Goal: Information Seeking & Learning: Stay updated

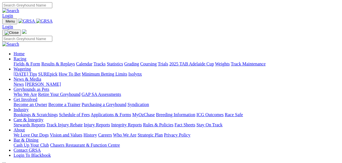
click at [26, 57] on link "Racing" at bounding box center [20, 59] width 13 height 5
click at [23, 62] on link "Fields & Form" at bounding box center [27, 64] width 27 height 5
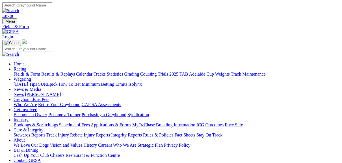
click at [30, 72] on link "Fields & Form" at bounding box center [27, 74] width 27 height 5
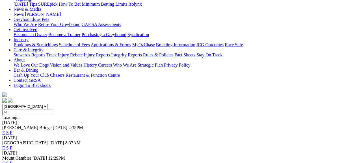
scroll to position [90, 0]
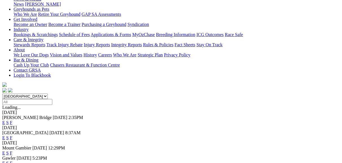
click at [12, 161] on link "F" at bounding box center [11, 163] width 3 height 5
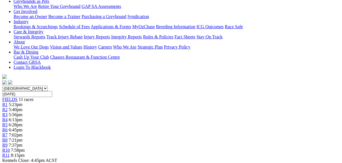
scroll to position [90, 0]
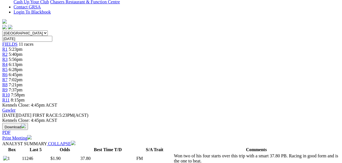
scroll to position [181, 0]
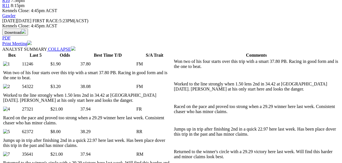
scroll to position [249, 0]
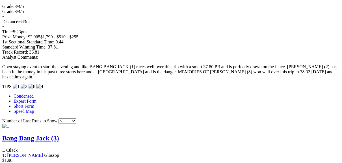
scroll to position [497, 0]
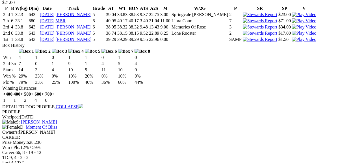
scroll to position [1198, 0]
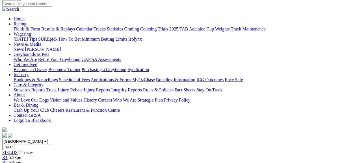
scroll to position [0, 0]
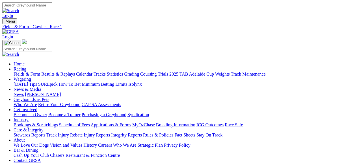
click at [25, 72] on link "Fields & Form" at bounding box center [27, 74] width 27 height 5
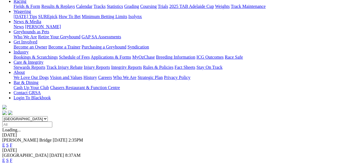
scroll to position [90, 0]
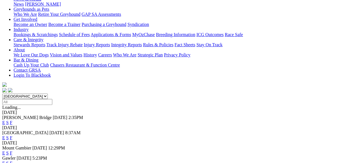
click at [12, 161] on link "F" at bounding box center [11, 163] width 3 height 5
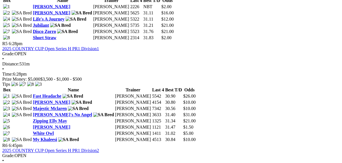
scroll to position [633, 0]
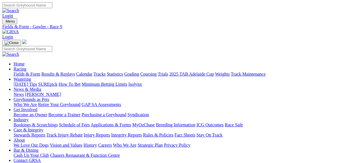
click at [30, 72] on link "Fields & Form" at bounding box center [27, 74] width 27 height 5
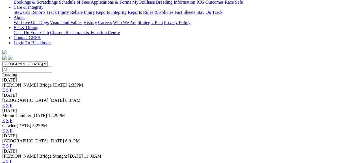
scroll to position [158, 0]
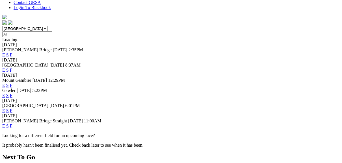
click at [12, 109] on link "F" at bounding box center [11, 111] width 3 height 5
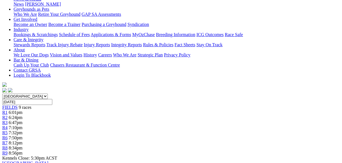
scroll to position [23, 0]
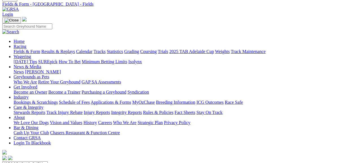
click at [74, 49] on link "Results & Replays" at bounding box center [58, 51] width 34 height 5
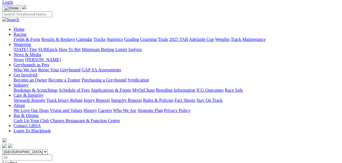
scroll to position [45, 0]
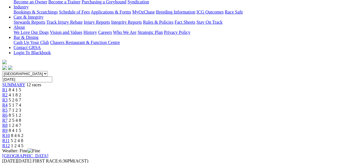
scroll to position [68, 0]
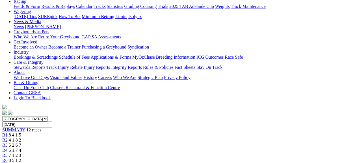
click at [8, 138] on span "R2" at bounding box center [4, 140] width 5 height 5
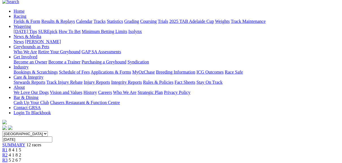
scroll to position [45, 0]
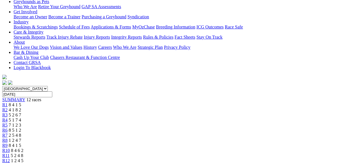
scroll to position [90, 0]
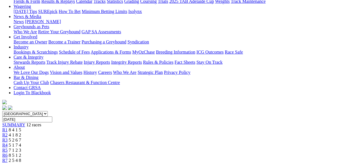
scroll to position [68, 0]
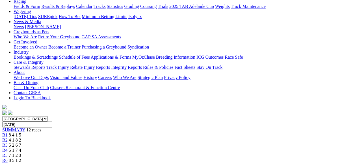
click at [8, 148] on span "R4" at bounding box center [4, 150] width 5 height 5
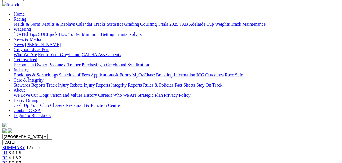
scroll to position [45, 0]
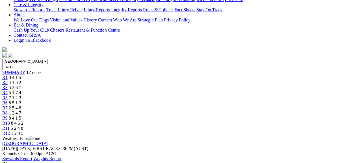
scroll to position [136, 0]
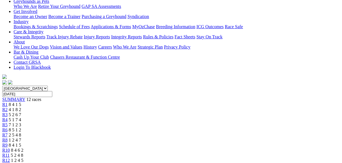
scroll to position [90, 0]
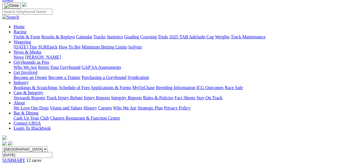
scroll to position [45, 0]
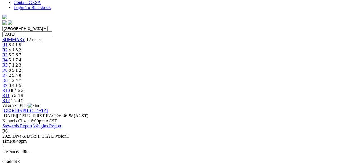
scroll to position [136, 0]
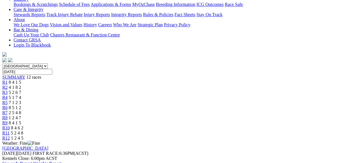
scroll to position [113, 0]
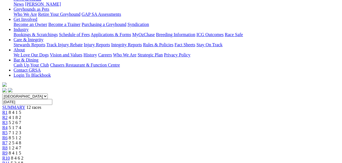
scroll to position [68, 0]
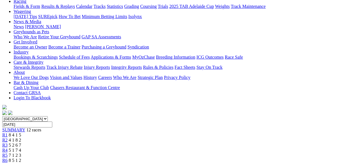
click at [8, 153] on span "R5" at bounding box center [4, 155] width 5 height 5
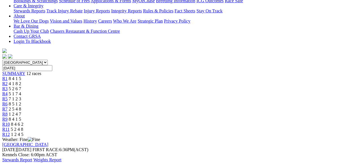
scroll to position [136, 0]
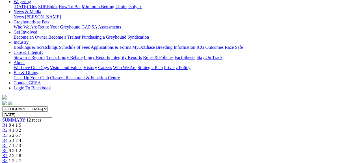
scroll to position [68, 0]
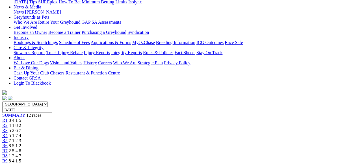
scroll to position [90, 0]
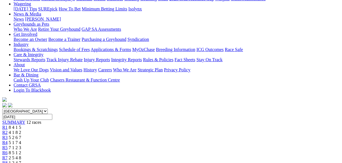
scroll to position [68, 0]
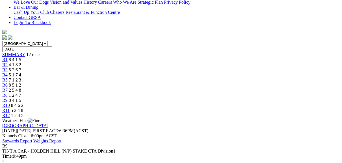
scroll to position [136, 0]
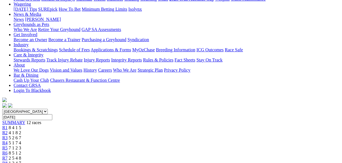
scroll to position [45, 0]
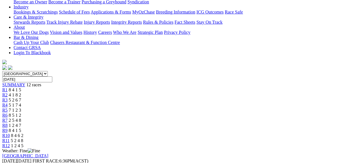
scroll to position [113, 0]
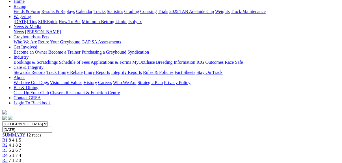
scroll to position [45, 0]
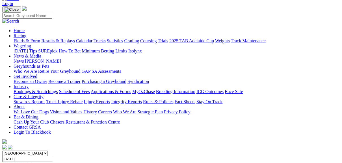
scroll to position [23, 0]
